Goal: Book appointment/travel/reservation

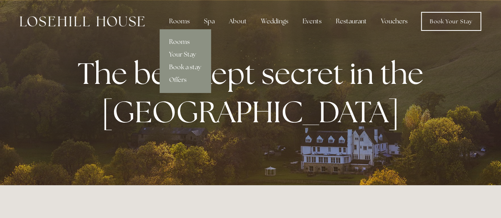
click at [180, 41] on link "Rooms" at bounding box center [185, 42] width 51 height 13
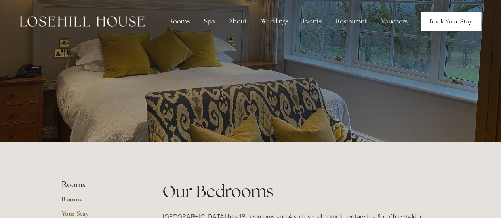
click at [465, 18] on link "Book Your Stay" at bounding box center [451, 21] width 60 height 19
